Goal: Information Seeking & Learning: Learn about a topic

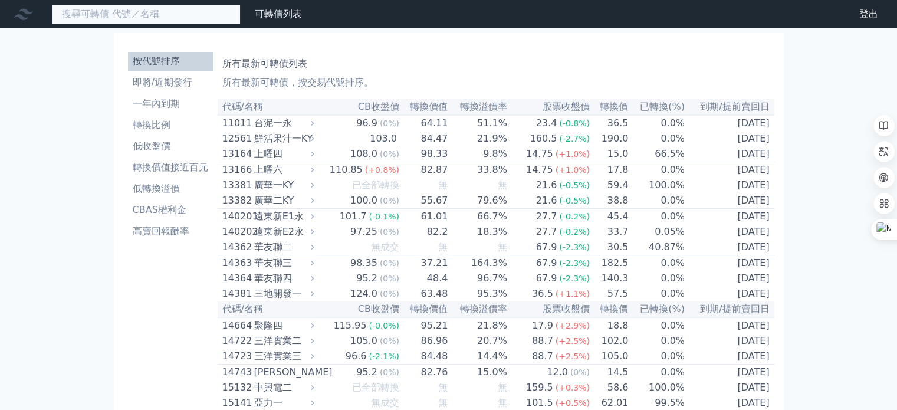
click at [133, 13] on input at bounding box center [146, 14] width 189 height 20
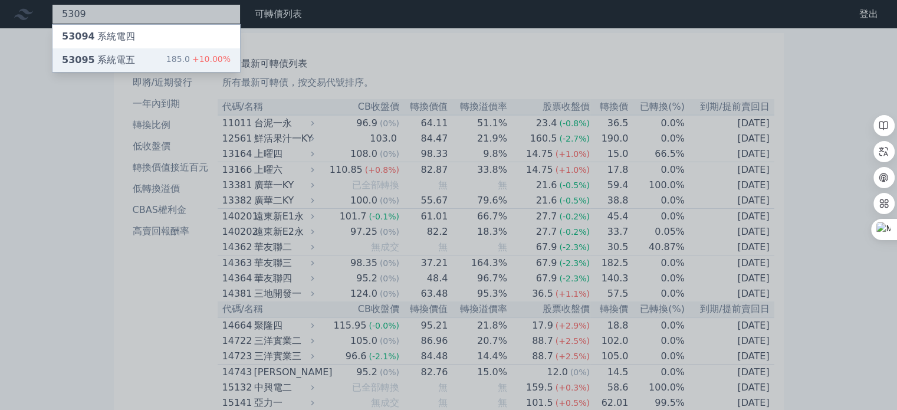
type input "5309"
click at [84, 57] on span "53095" at bounding box center [78, 59] width 33 height 11
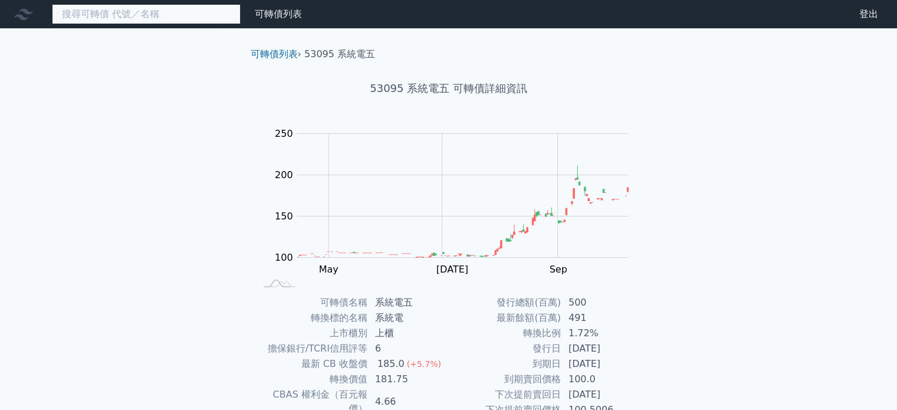
click at [76, 15] on input at bounding box center [146, 14] width 189 height 20
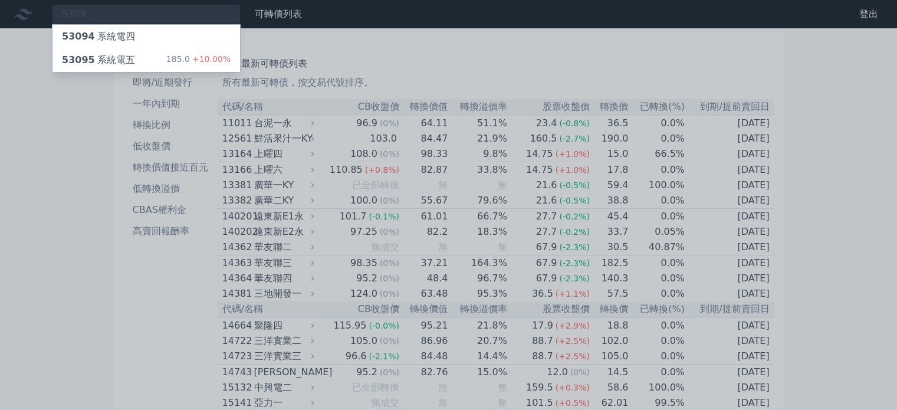
click at [111, 16] on div at bounding box center [448, 205] width 897 height 410
click at [111, 15] on div "5309 53094 系統電四 53095 系統電五 185.0 +10.00%" at bounding box center [146, 14] width 189 height 20
drag, startPoint x: 101, startPoint y: 9, endPoint x: 51, endPoint y: 7, distance: 50.1
click at [51, 7] on div at bounding box center [448, 205] width 897 height 410
click at [89, 14] on div "5309 53094 系統電四 53095 系統電五 185.0 +10.00%" at bounding box center [146, 14] width 189 height 20
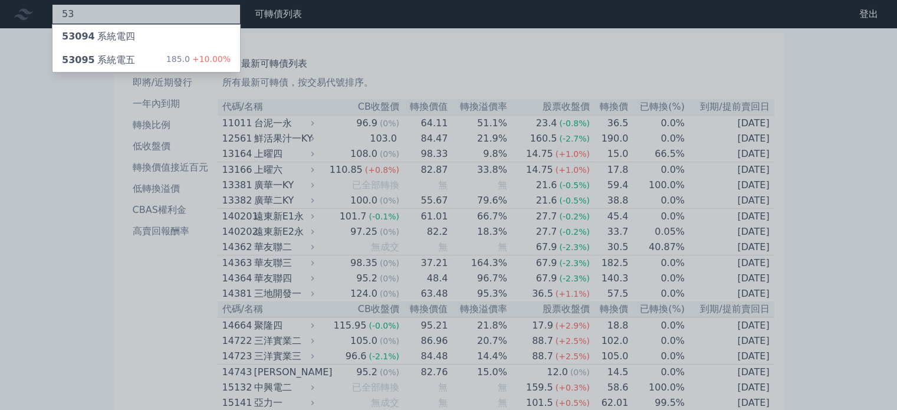
type input "5"
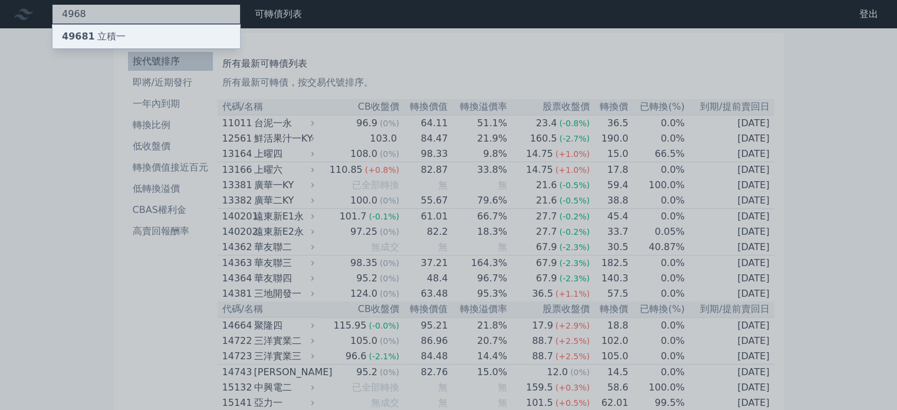
type input "4968"
click at [84, 38] on span "49681" at bounding box center [78, 36] width 33 height 11
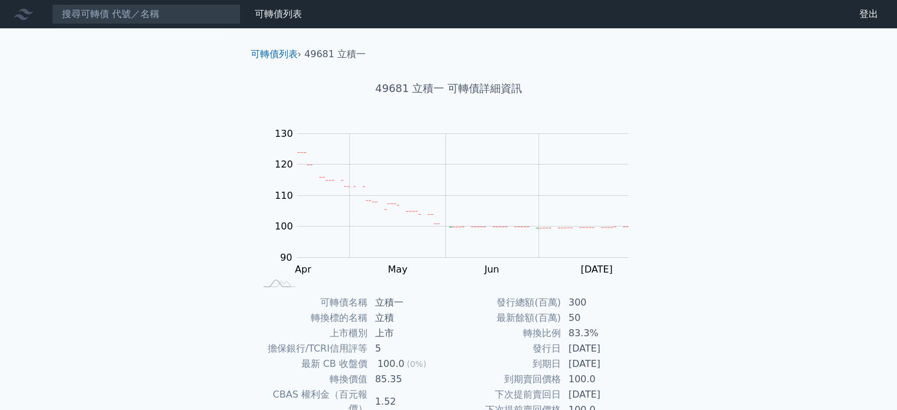
drag, startPoint x: 891, startPoint y: 157, endPoint x: 905, endPoint y: 179, distance: 25.2
click at [884, 197] on div "可轉債列表 財務數據 可轉債列表 財務數據 登出 登出 可轉債列表 › 49681 立積一 49681 立積一 可轉債詳細資訊 Zoom Out 100 85…" at bounding box center [448, 280] width 897 height 560
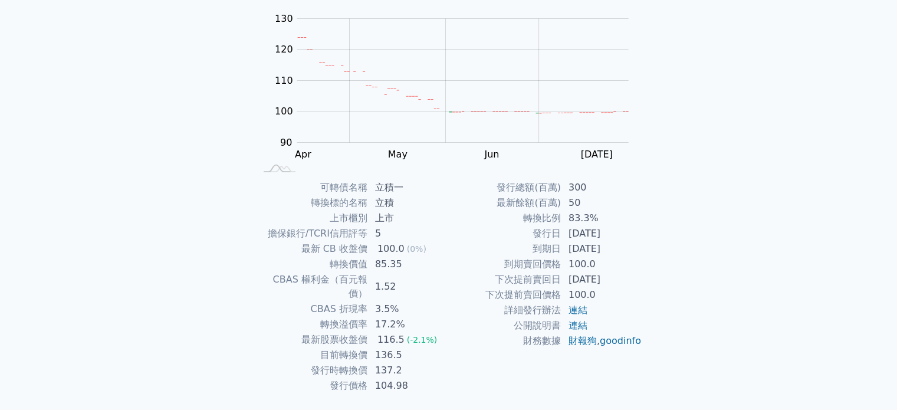
scroll to position [114, 0]
